Goal: Task Accomplishment & Management: Manage account settings

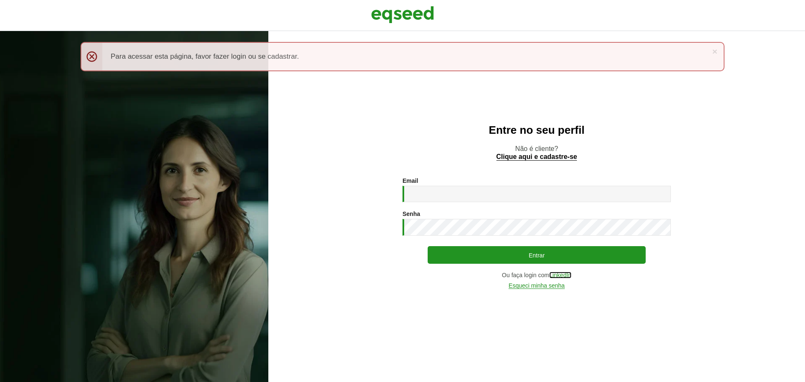
click at [560, 276] on link "LinkedIn" at bounding box center [560, 275] width 22 height 6
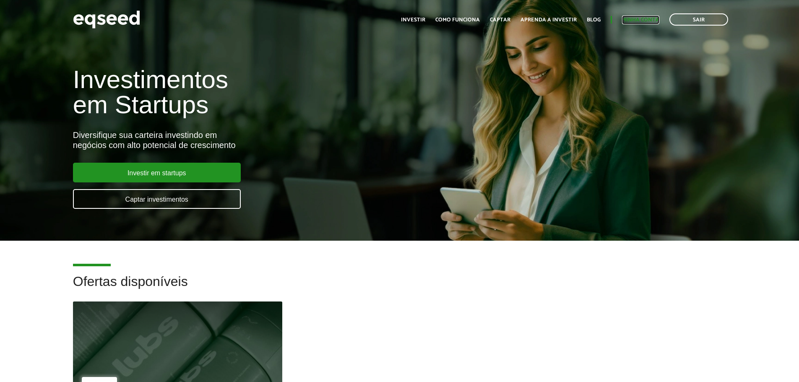
click at [646, 18] on link "Minha conta" at bounding box center [640, 19] width 37 height 5
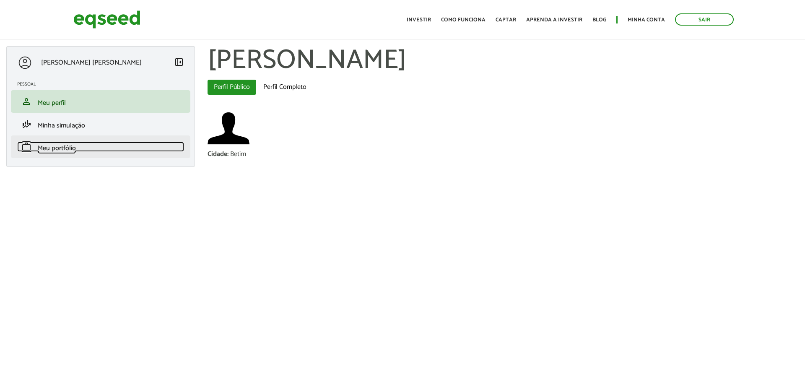
click at [83, 148] on link "work Meu portfólio" at bounding box center [100, 147] width 167 height 10
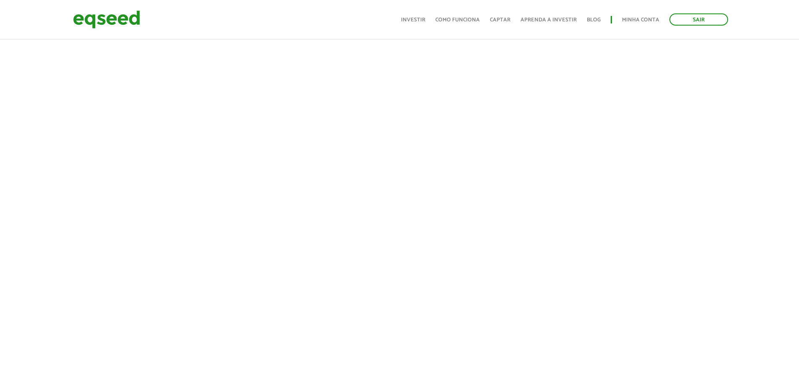
scroll to position [131, 0]
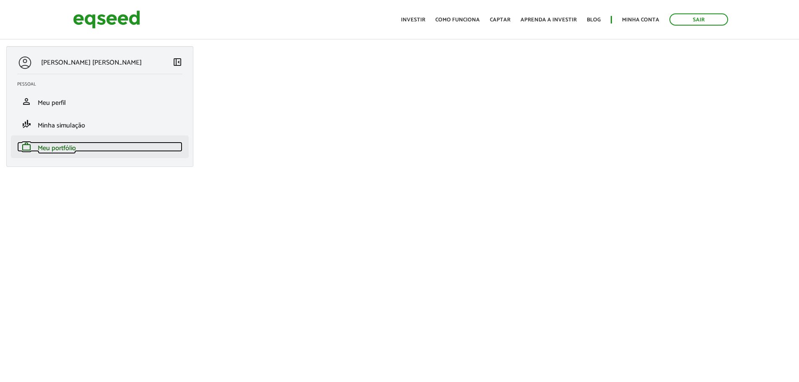
click at [65, 145] on span "Meu portfólio" at bounding box center [57, 148] width 38 height 11
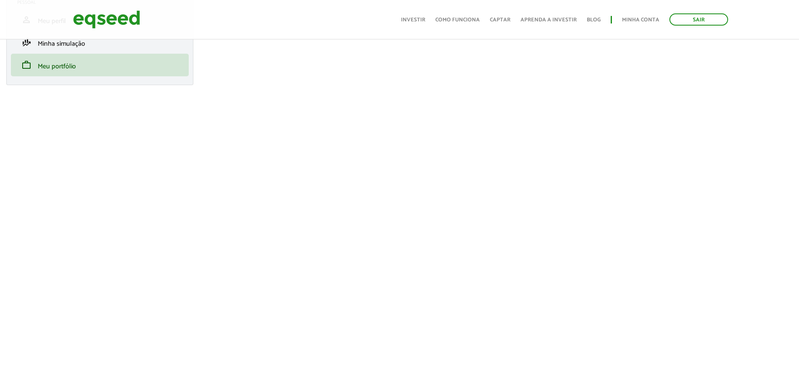
scroll to position [84, 0]
